Goal: Task Accomplishment & Management: Manage account settings

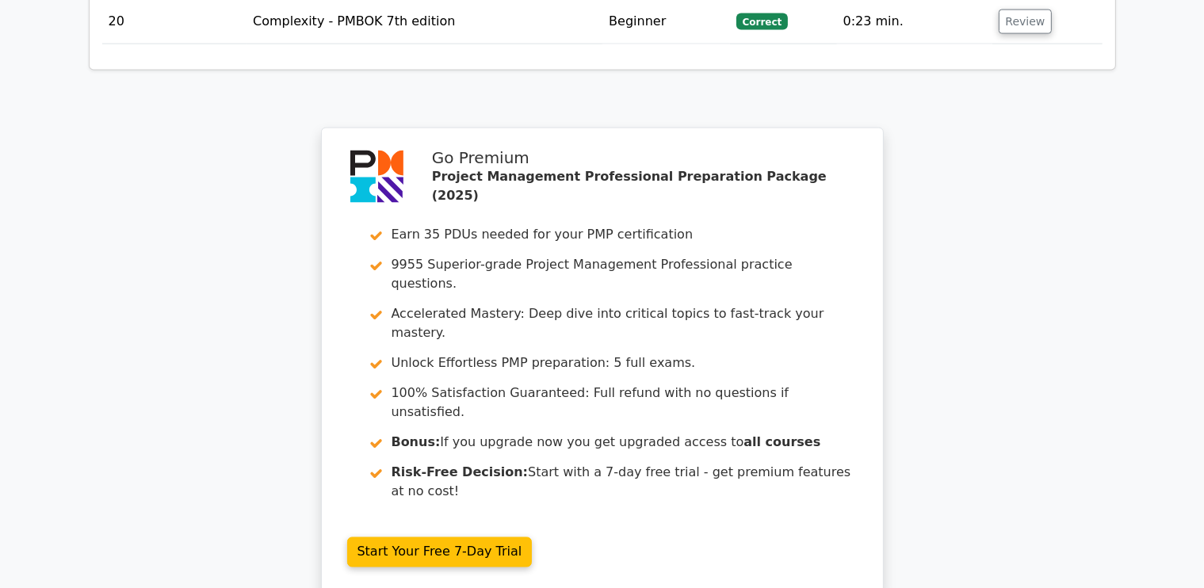
scroll to position [2617, 0]
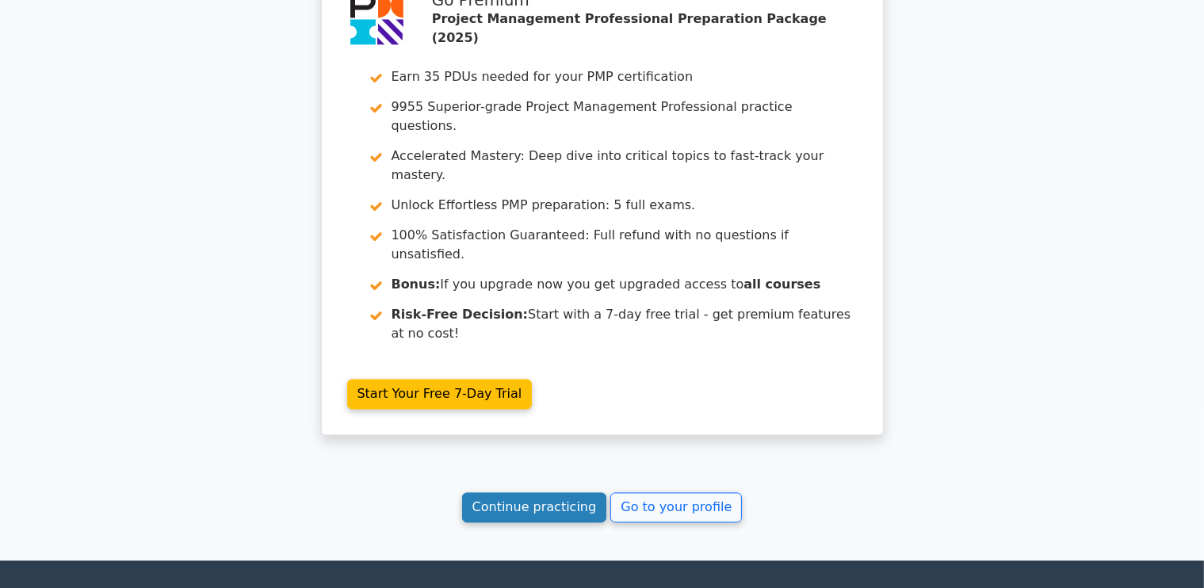
click at [552, 493] on link "Continue practicing" at bounding box center [534, 508] width 145 height 30
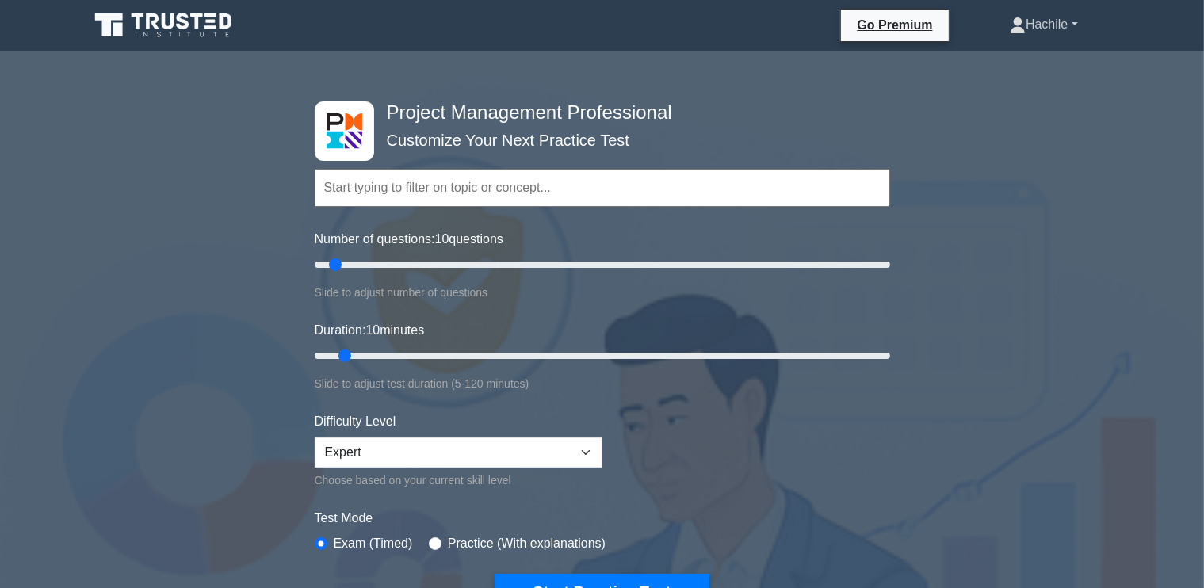
click at [1070, 25] on link "Hachile" at bounding box center [1043, 25] width 143 height 32
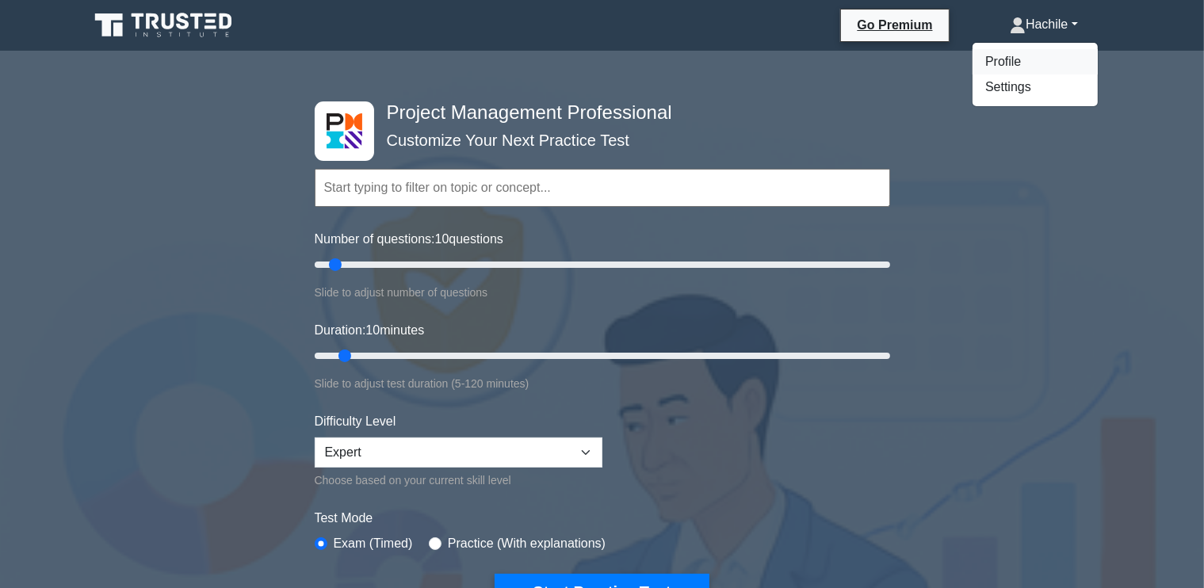
click at [996, 64] on link "Profile" at bounding box center [1034, 61] width 125 height 25
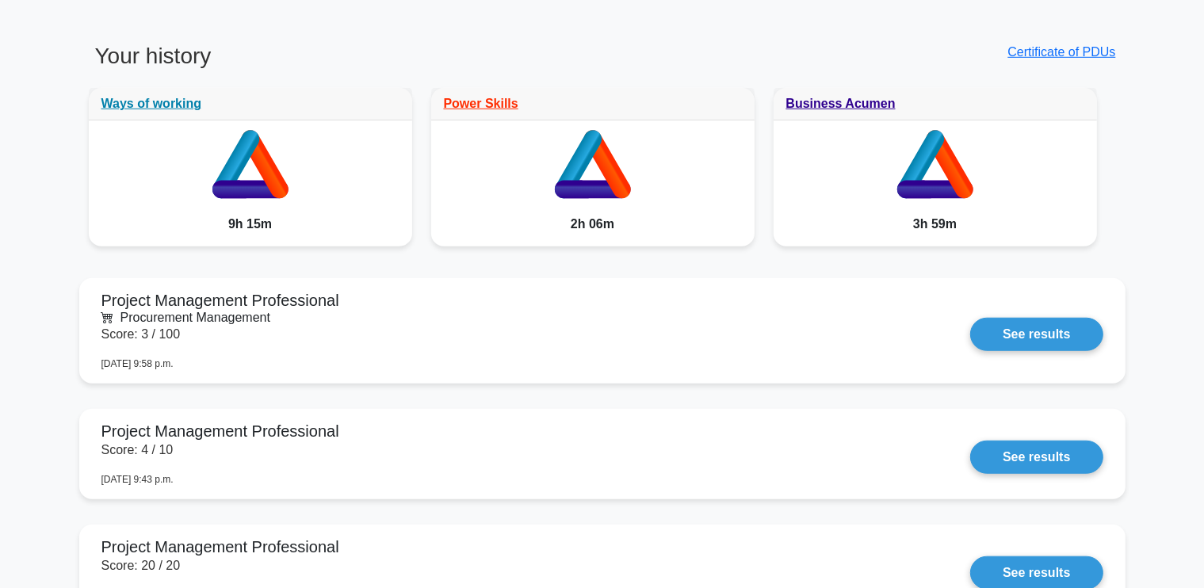
scroll to position [1347, 0]
